Goal: Information Seeking & Learning: Learn about a topic

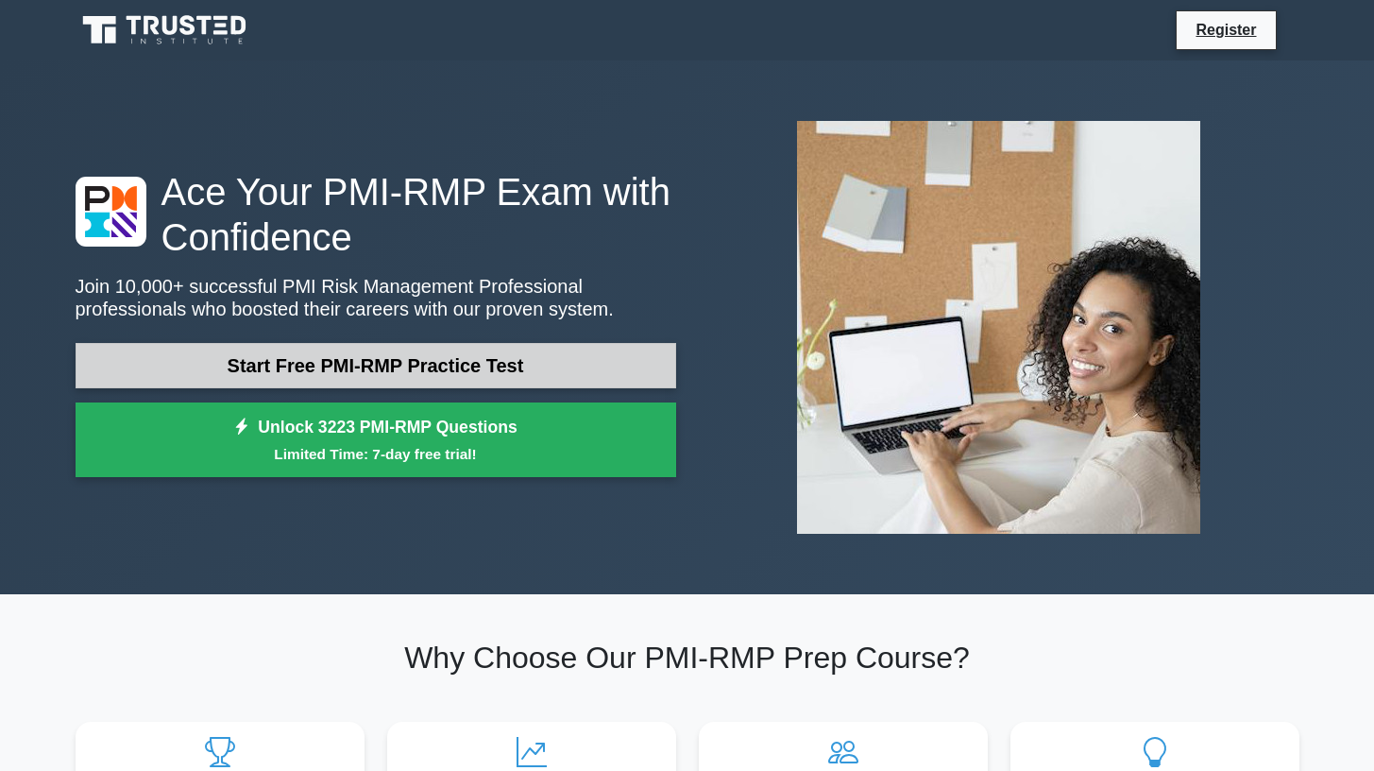
click at [369, 381] on link "Start Free PMI-RMP Practice Test" at bounding box center [376, 365] width 601 height 45
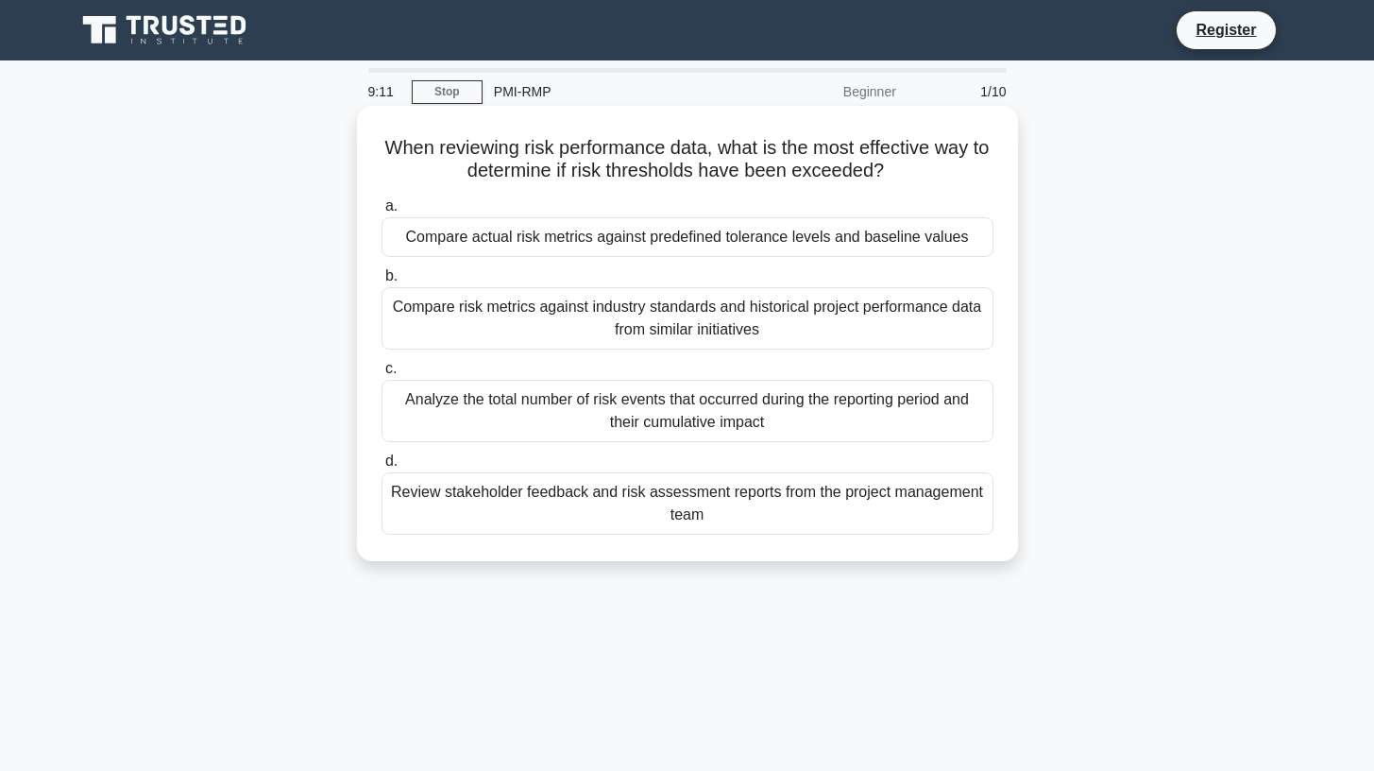
click at [824, 232] on div "Compare actual risk metrics against predefined tolerance levels and baseline va…" at bounding box center [688, 237] width 612 height 40
click at [382, 213] on input "a. Compare actual risk metrics against predefined tolerance levels and baseline…" at bounding box center [382, 206] width 0 height 12
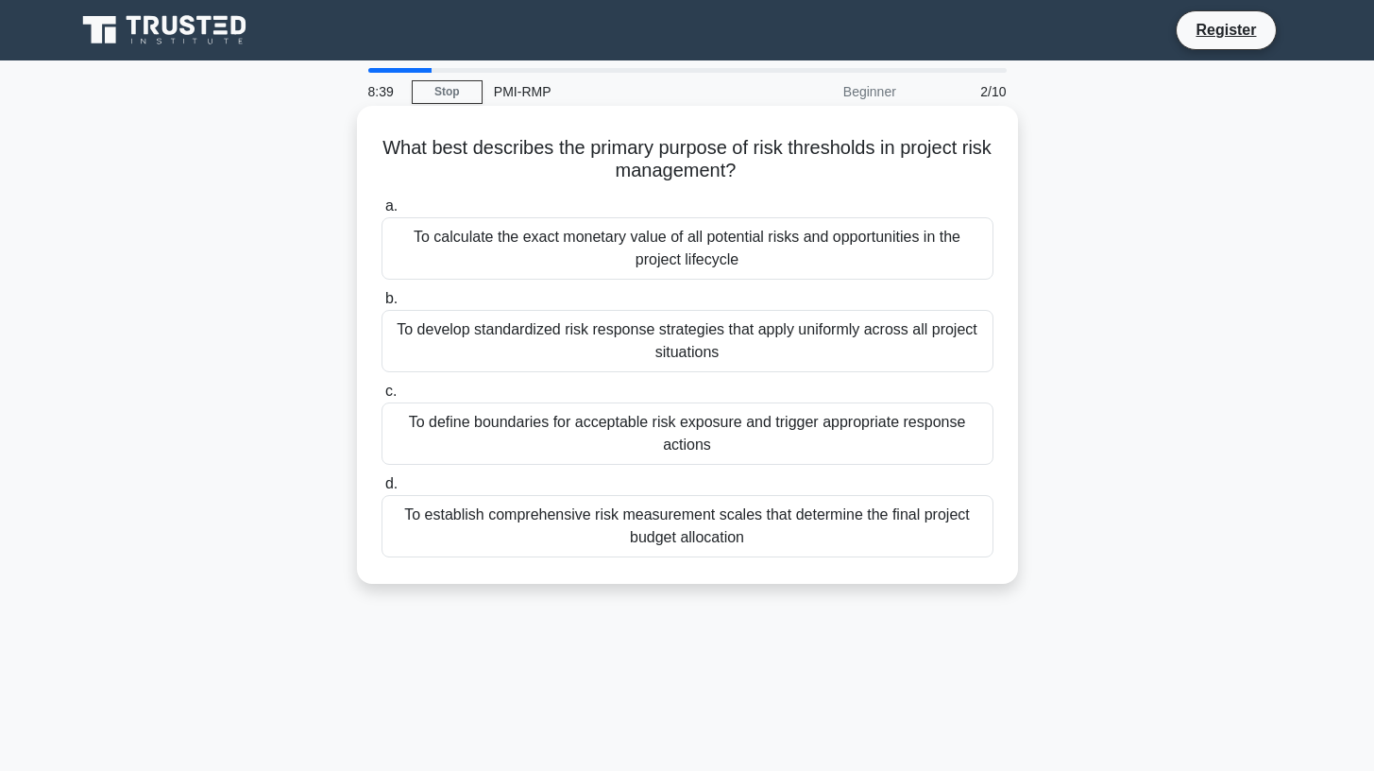
click at [682, 442] on div "To define boundaries for acceptable risk exposure and trigger appropriate respo…" at bounding box center [688, 433] width 612 height 62
click at [382, 398] on input "c. To define boundaries for acceptable risk exposure and trigger appropriate re…" at bounding box center [382, 391] width 0 height 12
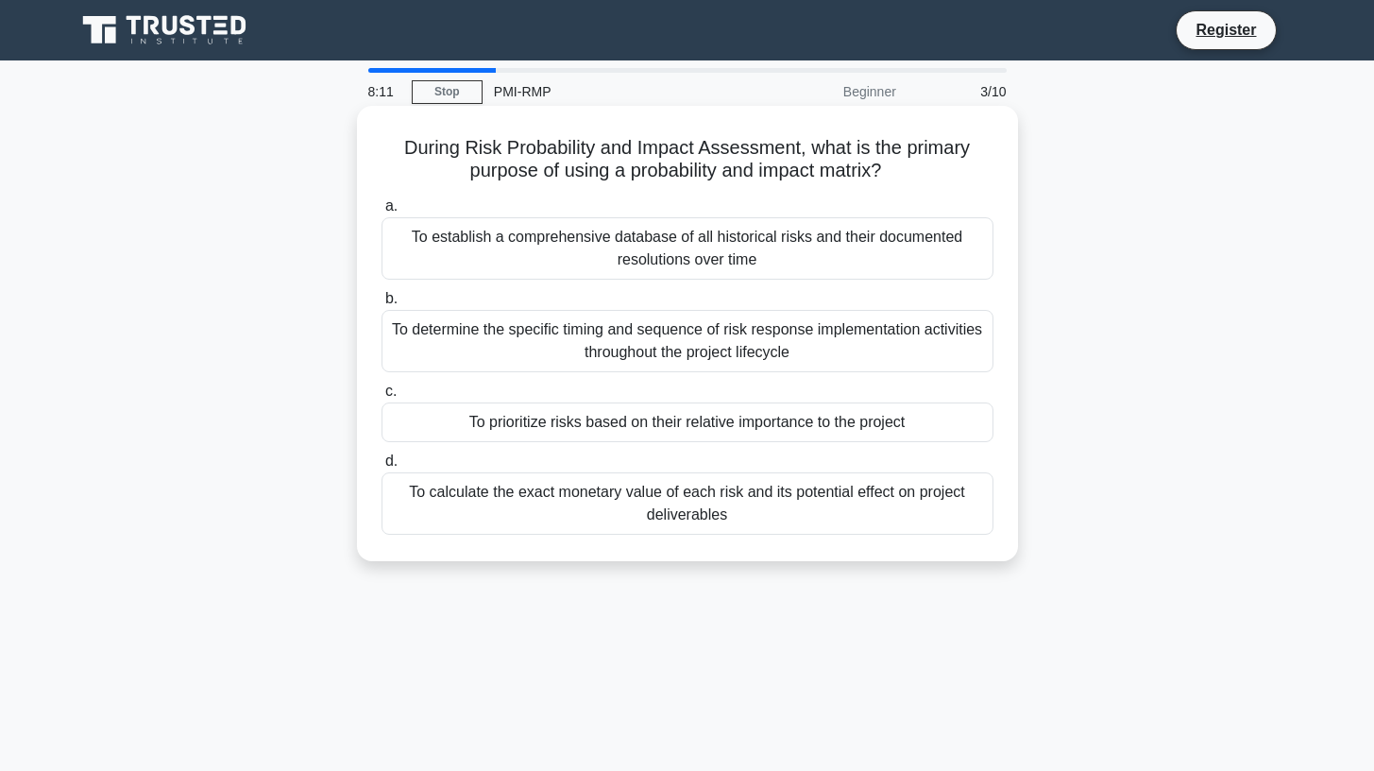
click at [707, 426] on div "To prioritize risks based on their relative importance to the project" at bounding box center [688, 422] width 612 height 40
click at [382, 398] on input "c. To prioritize risks based on their relative importance to the project" at bounding box center [382, 391] width 0 height 12
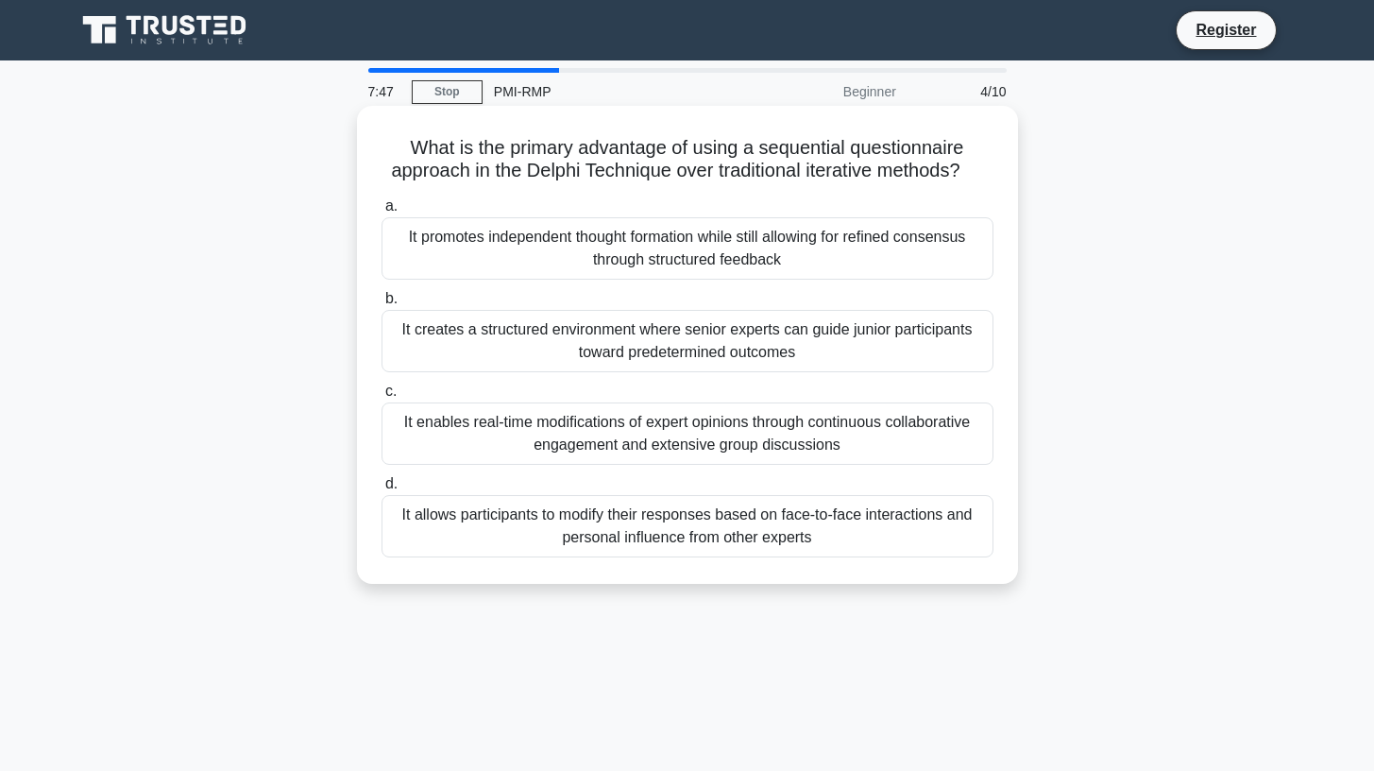
click at [737, 344] on div "It creates a structured environment where senior experts can guide junior parti…" at bounding box center [688, 341] width 612 height 62
click at [382, 305] on input "b. It creates a structured environment where senior experts can guide junior pa…" at bounding box center [382, 299] width 0 height 12
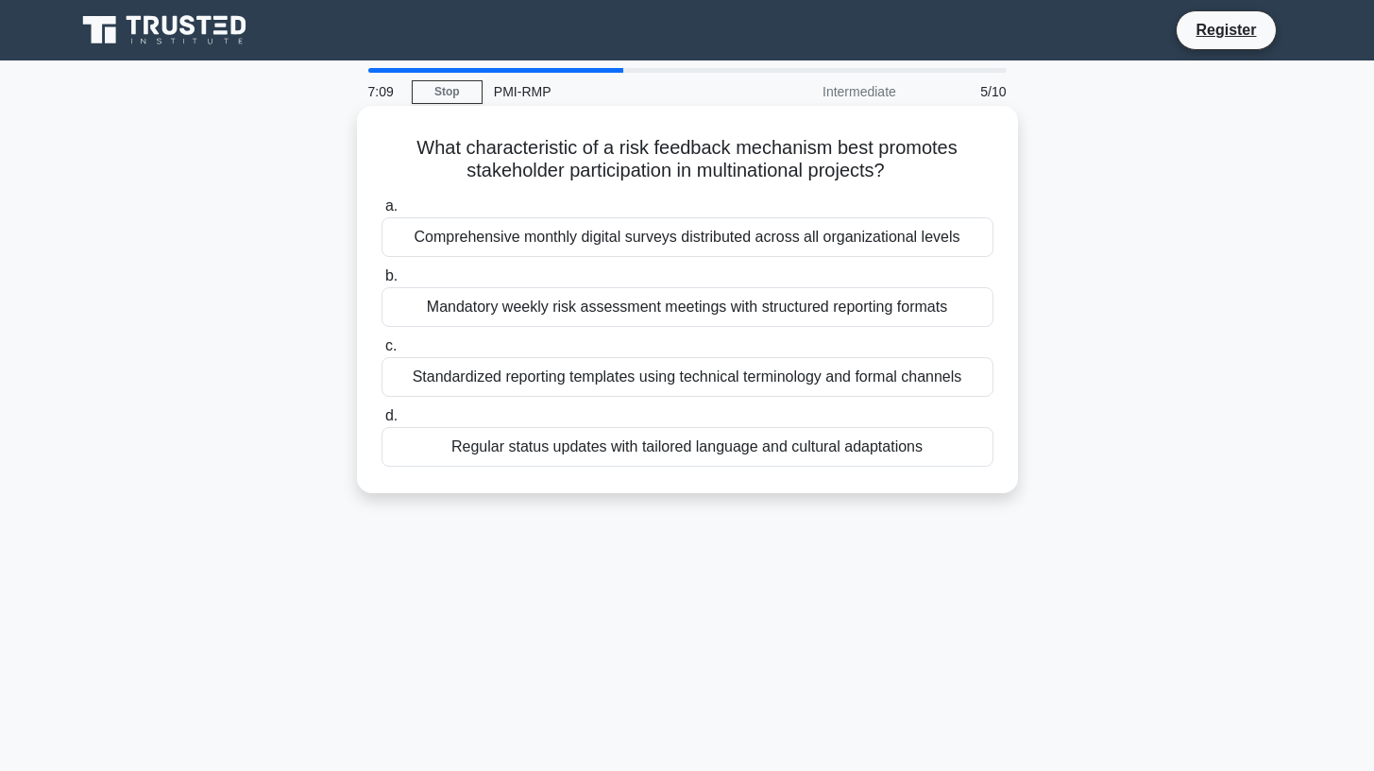
click at [765, 455] on div "Regular status updates with tailored language and cultural adaptations" at bounding box center [688, 447] width 612 height 40
click at [382, 422] on input "d. Regular status updates with tailored language and cultural adaptations" at bounding box center [382, 416] width 0 height 12
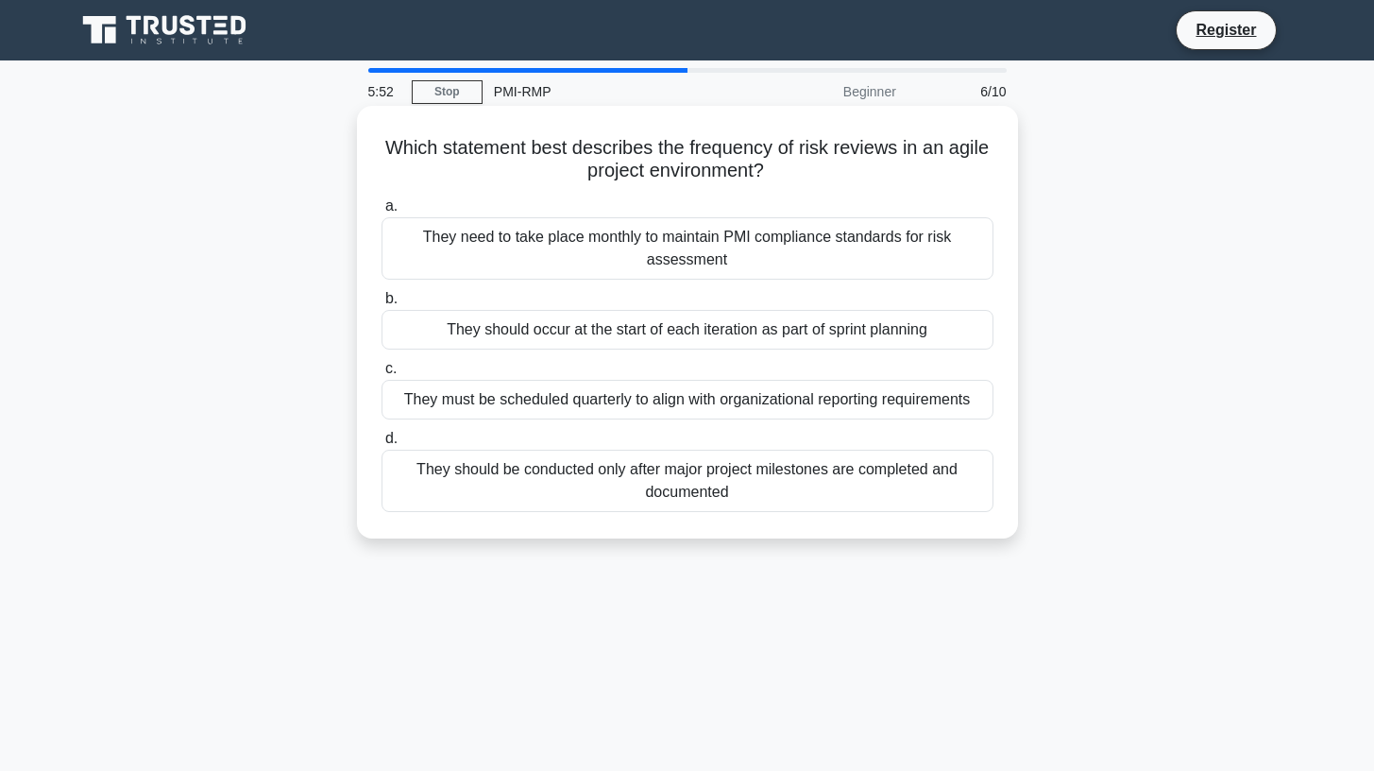
click at [783, 342] on div "They should occur at the start of each iteration as part of sprint planning" at bounding box center [688, 330] width 612 height 40
click at [382, 305] on input "b. They should occur at the start of each iteration as part of sprint planning" at bounding box center [382, 299] width 0 height 12
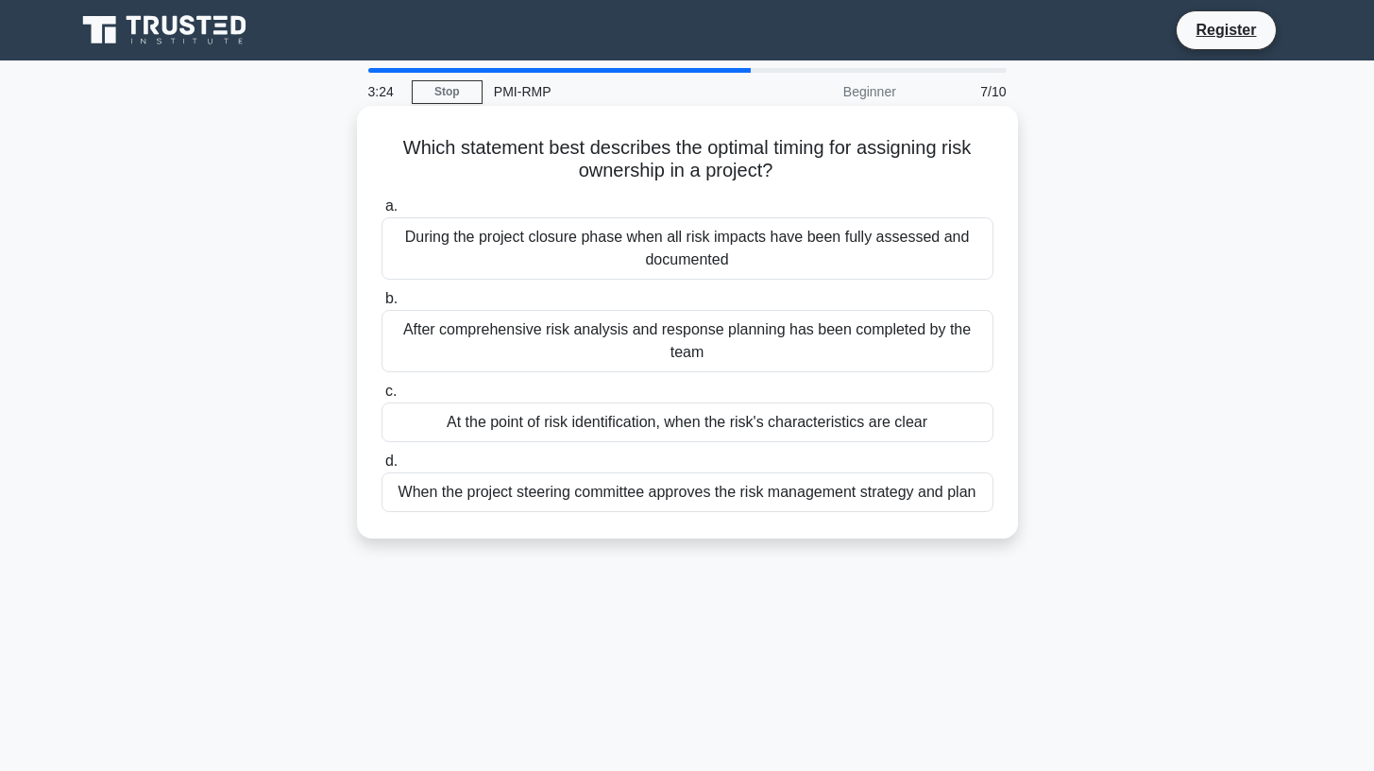
click at [697, 492] on div "When the project steering committee approves the risk management strategy and p…" at bounding box center [688, 492] width 612 height 40
click at [382, 468] on input "d. When the project steering committee approves the risk management strategy an…" at bounding box center [382, 461] width 0 height 12
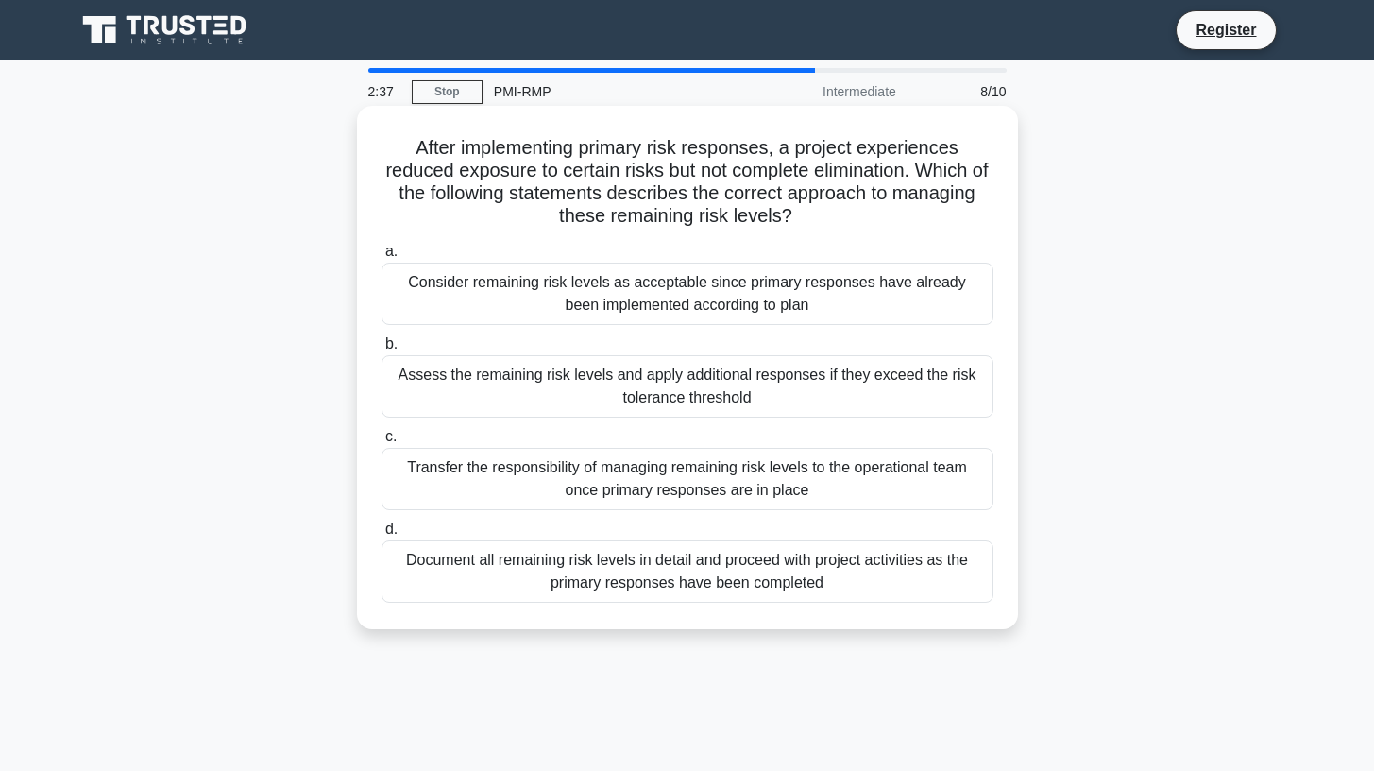
click at [825, 577] on div "Document all remaining risk levels in detail and proceed with project activitie…" at bounding box center [688, 571] width 612 height 62
click at [382, 536] on input "d. Document all remaining risk levels in detail and proceed with project activi…" at bounding box center [382, 529] width 0 height 12
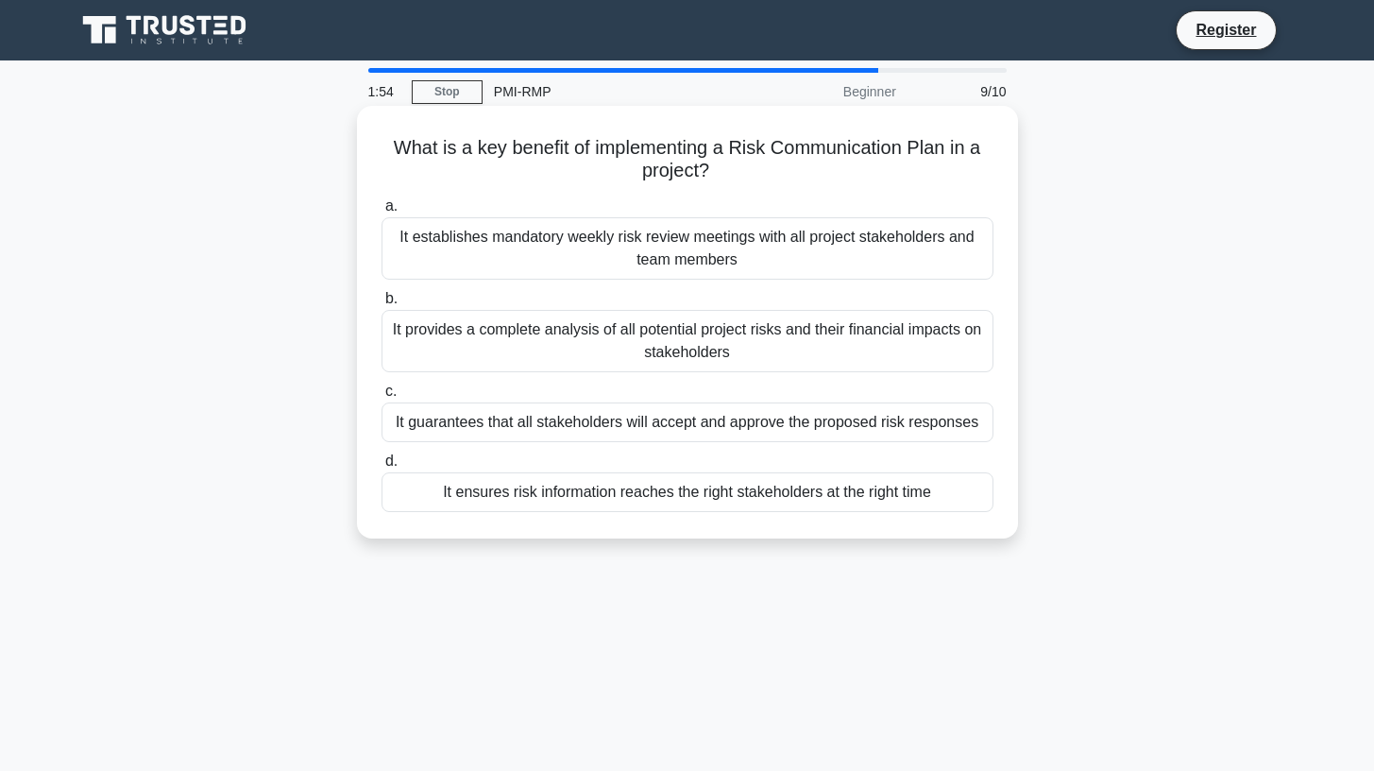
click at [739, 500] on div "It ensures risk information reaches the right stakeholders at the right time" at bounding box center [688, 492] width 612 height 40
click at [382, 468] on input "d. It ensures risk information reaches the right stakeholders at the right time" at bounding box center [382, 461] width 0 height 12
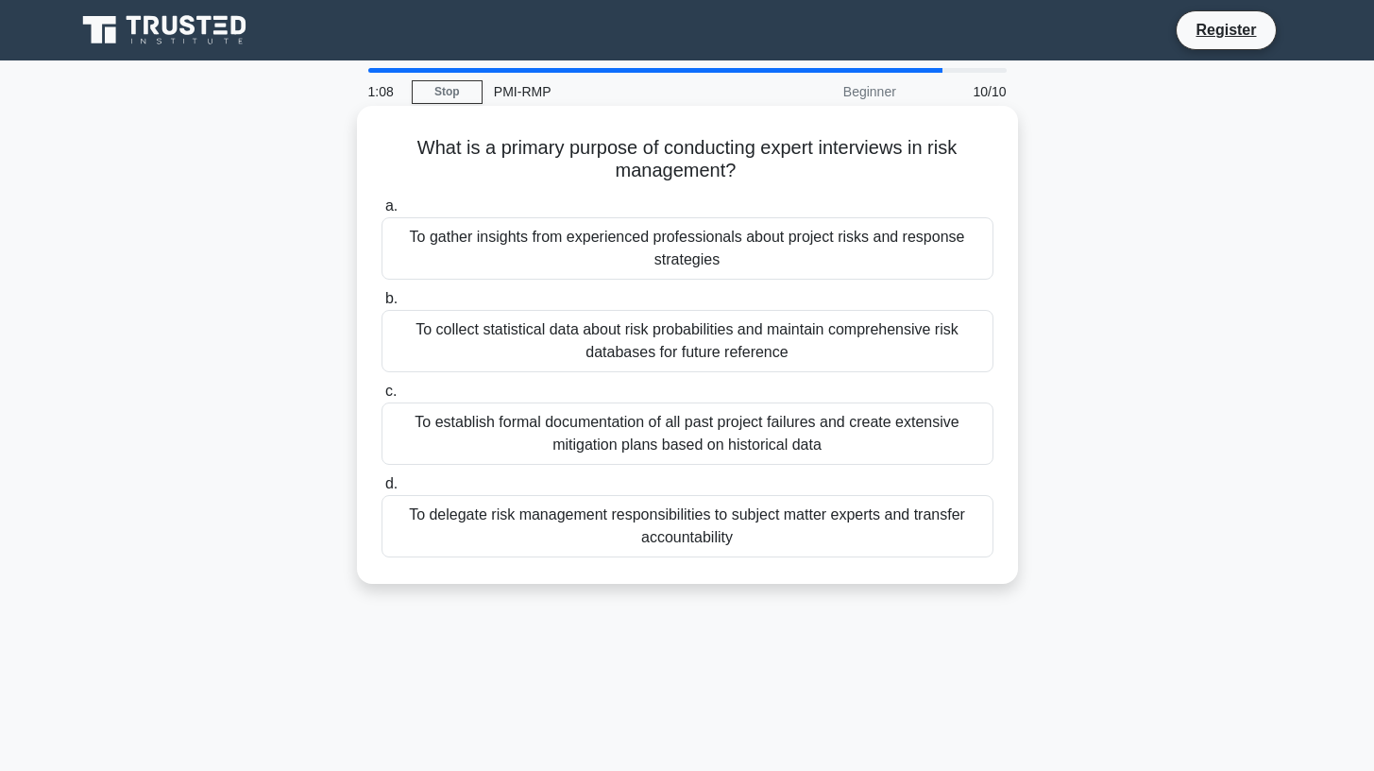
click at [864, 236] on div "To gather insights from experienced professionals about project risks and respo…" at bounding box center [688, 248] width 612 height 62
click at [382, 213] on input "a. To gather insights from experienced professionals about project risks and re…" at bounding box center [382, 206] width 0 height 12
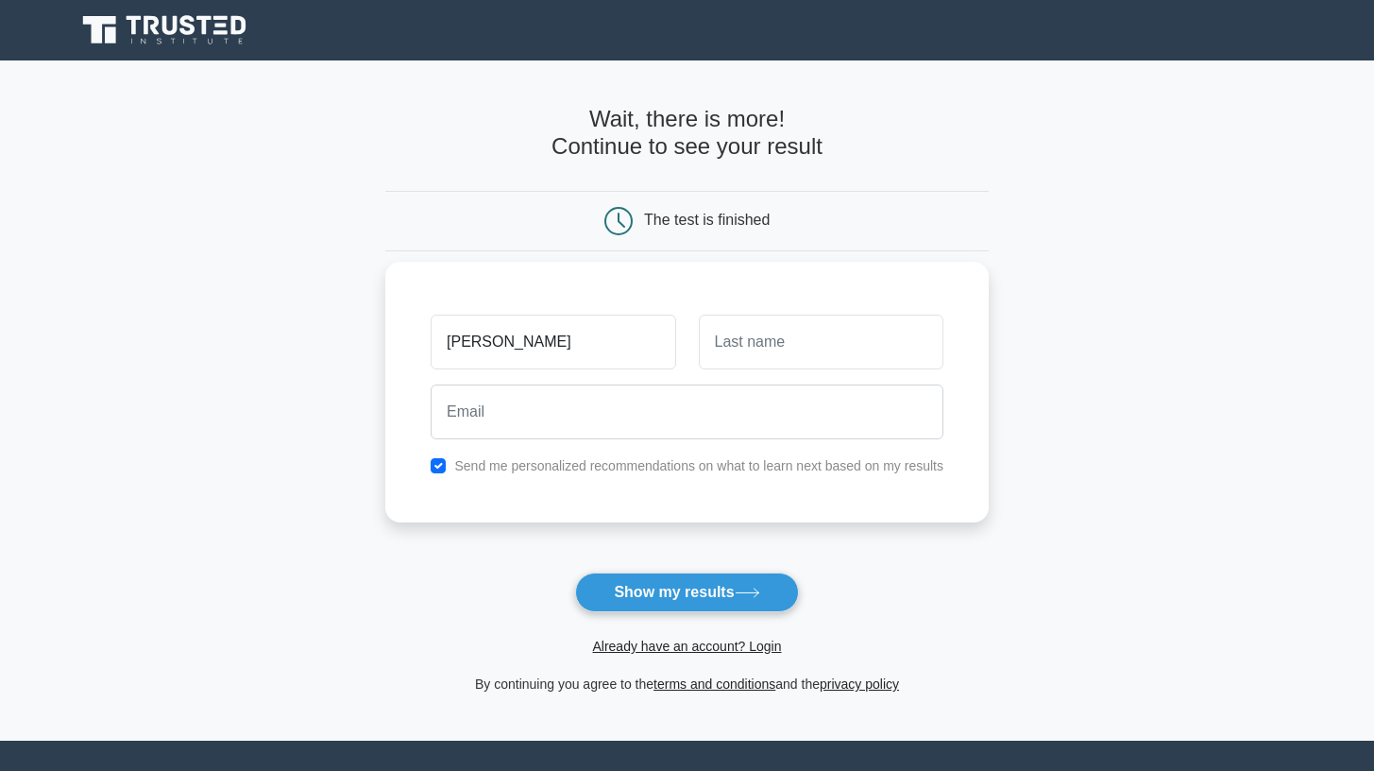
type input "Luis Javier"
type input "p"
type input "Palomino Rivera"
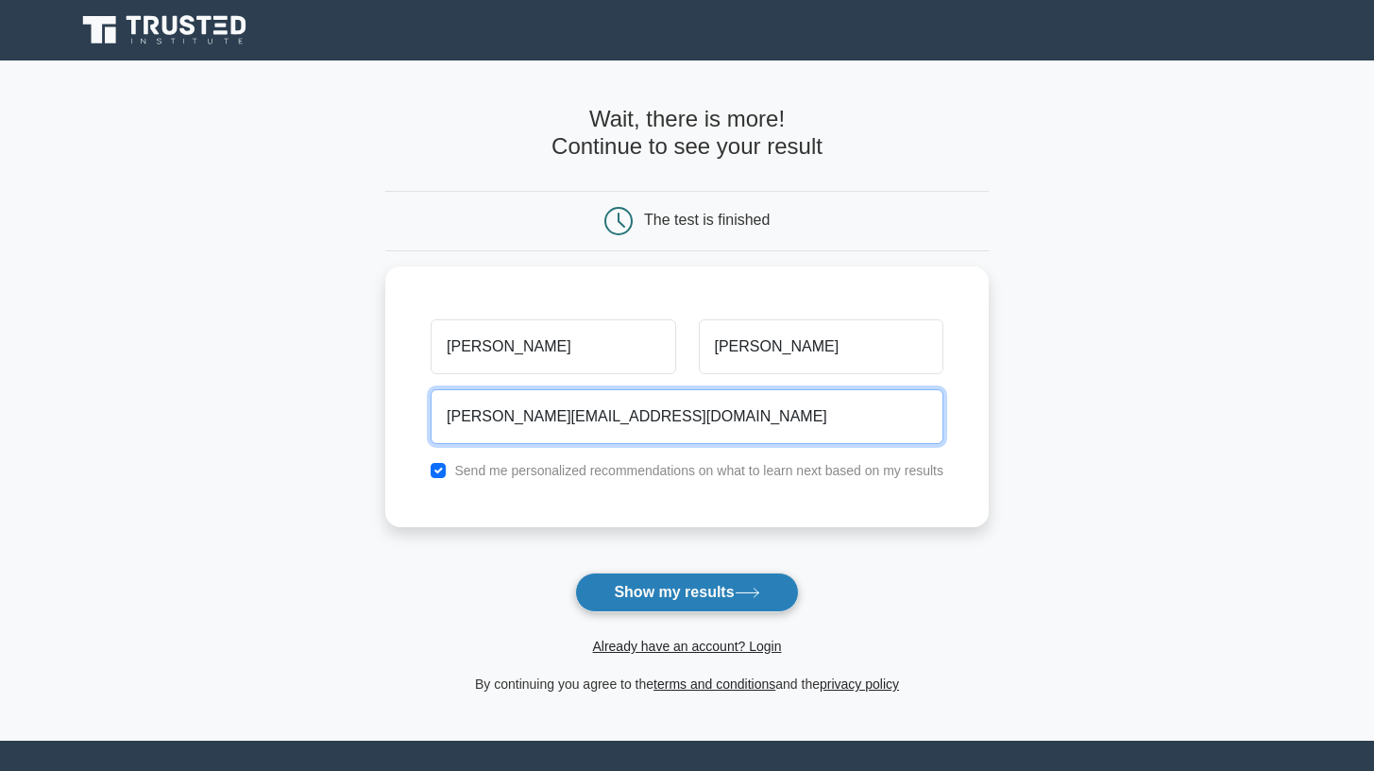
type input "luis.palomino1012@gmail.com"
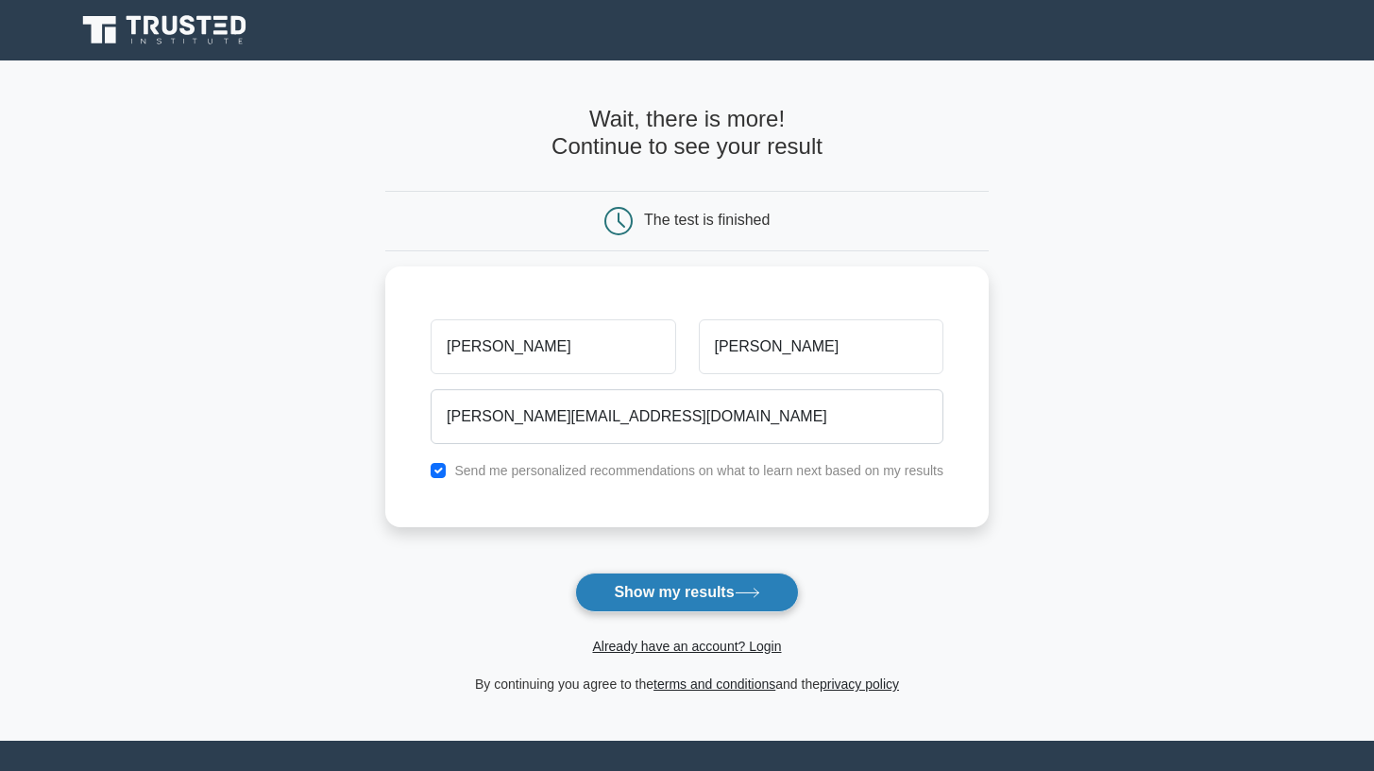
click at [694, 596] on button "Show my results" at bounding box center [686, 592] width 223 height 40
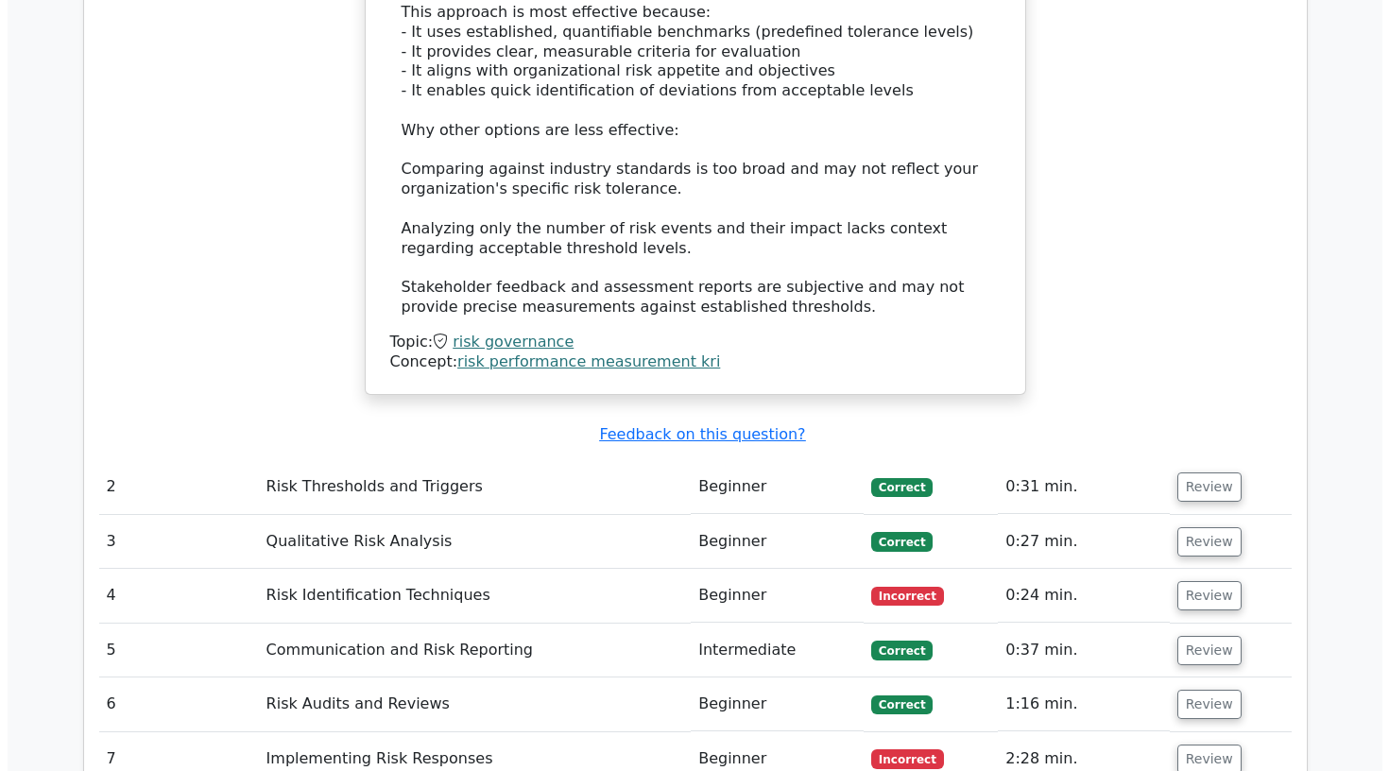
scroll to position [2503, 0]
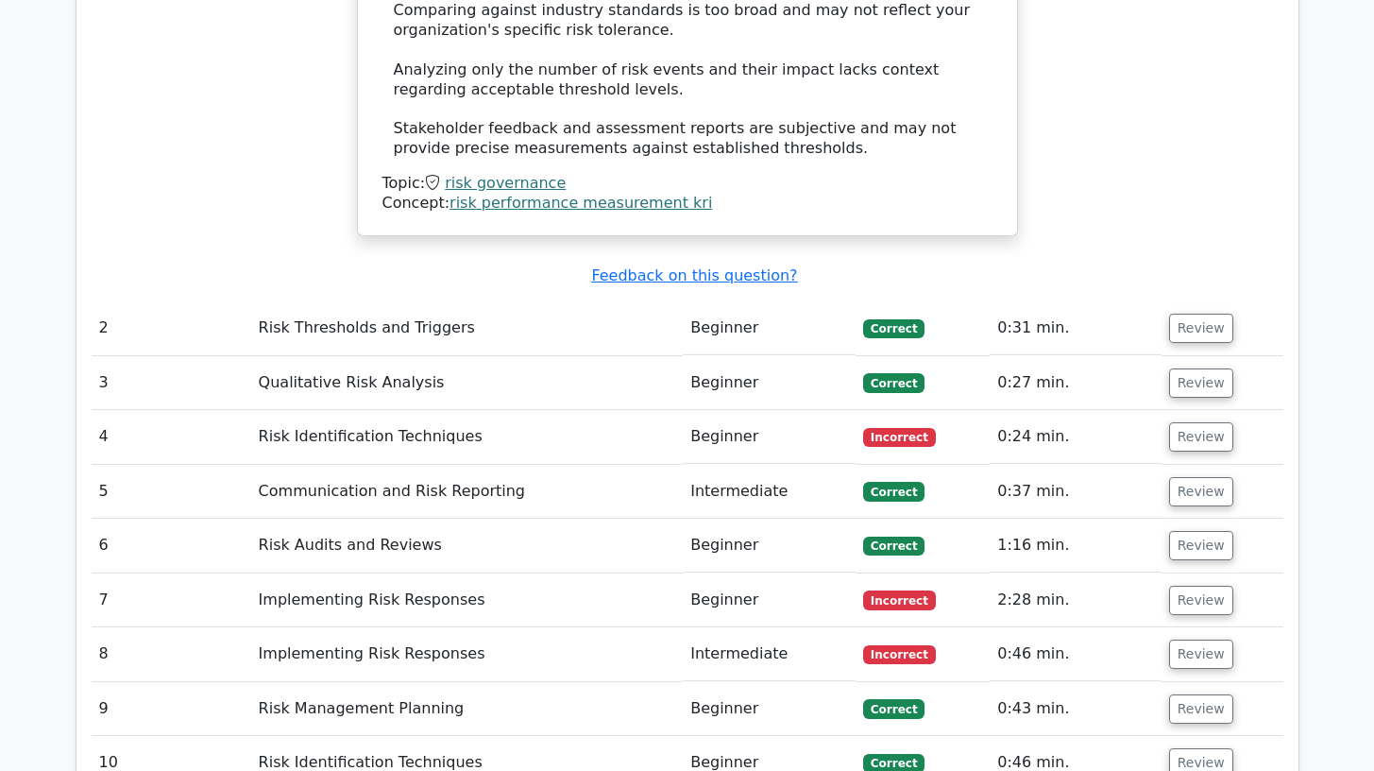
click at [436, 410] on td "Risk Identification Techniques" at bounding box center [467, 437] width 433 height 54
click at [754, 410] on td "Beginner" at bounding box center [769, 437] width 173 height 54
click at [1180, 422] on button "Review" at bounding box center [1201, 436] width 64 height 29
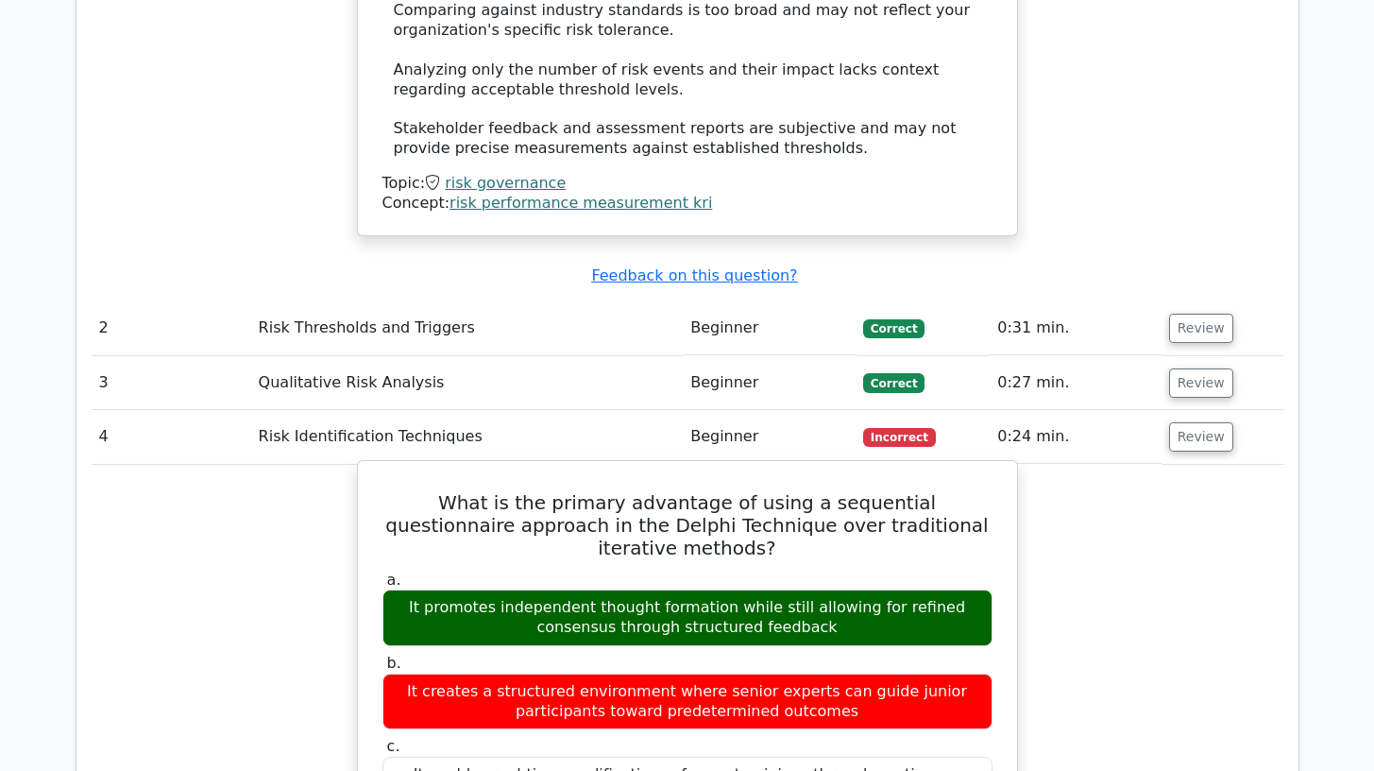
drag, startPoint x: 401, startPoint y: 429, endPoint x: 467, endPoint y: 435, distance: 66.4
click at [468, 589] on div "It promotes independent thought formation while still allowing for refined cons…" at bounding box center [688, 617] width 610 height 57
drag, startPoint x: 391, startPoint y: 427, endPoint x: 786, endPoint y: 447, distance: 395.4
click at [786, 589] on div "It promotes independent thought formation while still allowing for refined cons…" at bounding box center [688, 617] width 610 height 57
